Goal: Find contact information: Find contact information

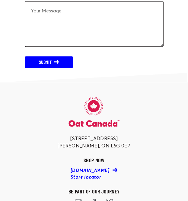
scroll to position [1871, 0]
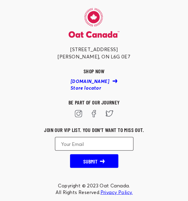
drag, startPoint x: 72, startPoint y: 38, endPoint x: 121, endPoint y: 39, distance: 49.3
click at [121, 39] on div "[STREET_ADDRESS] SHOP NOW [DOMAIN_NAME] Store locator Be part of our journey Jo…" at bounding box center [94, 88] width 139 height 160
copy div "[STREET_ADDRESS]"
drag, startPoint x: 123, startPoint y: 47, endPoint x: 102, endPoint y: 47, distance: 20.3
click at [102, 47] on div "[STREET_ADDRESS] SHOP NOW [DOMAIN_NAME] Store locator Be part of our journey Jo…" at bounding box center [94, 88] width 139 height 160
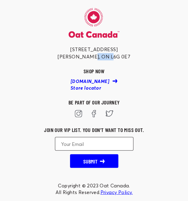
copy div "L6G 0E7"
click at [76, 46] on div "[STREET_ADDRESS]" at bounding box center [94, 53] width 73 height 15
copy div "Markham"
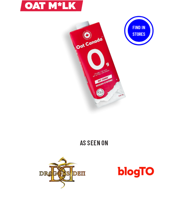
scroll to position [0, 0]
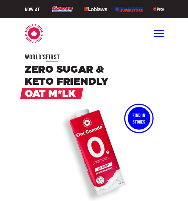
click at [156, 38] on button "Toggle menu" at bounding box center [159, 34] width 10 height 10
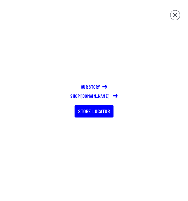
click at [177, 14] on icon at bounding box center [175, 15] width 4 height 4
